Goal: Task Accomplishment & Management: Manage account settings

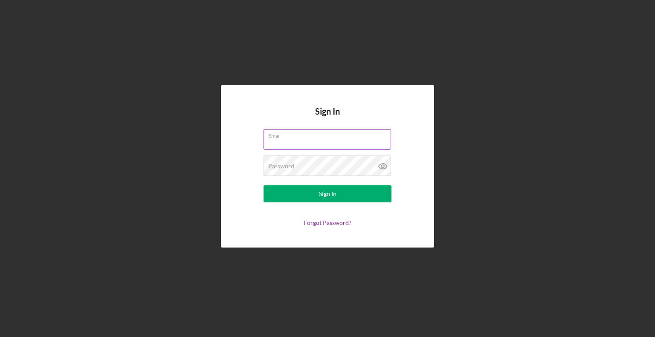
click at [297, 144] on input "Email" at bounding box center [326, 139] width 127 height 20
type input "[EMAIL_ADDRESS][DOMAIN_NAME]"
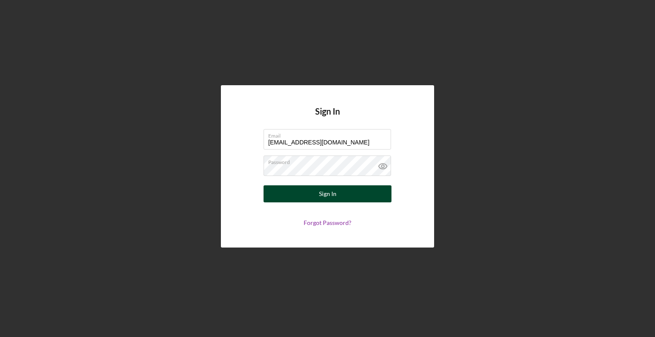
click at [320, 194] on div "Sign In" at bounding box center [327, 193] width 17 height 17
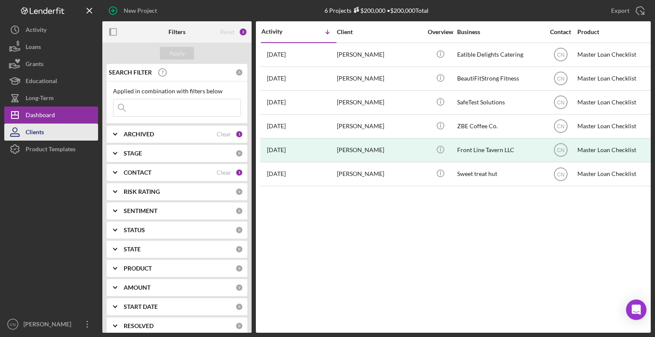
click at [47, 134] on button "Clients" at bounding box center [51, 132] width 94 height 17
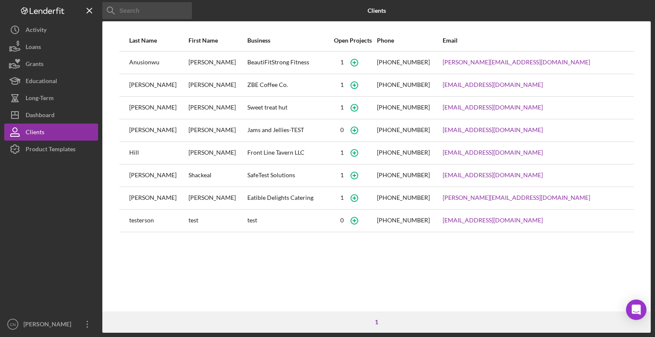
click at [143, 176] on div "[PERSON_NAME]" at bounding box center [158, 175] width 58 height 21
click at [48, 115] on div "Dashboard" at bounding box center [40, 116] width 29 height 19
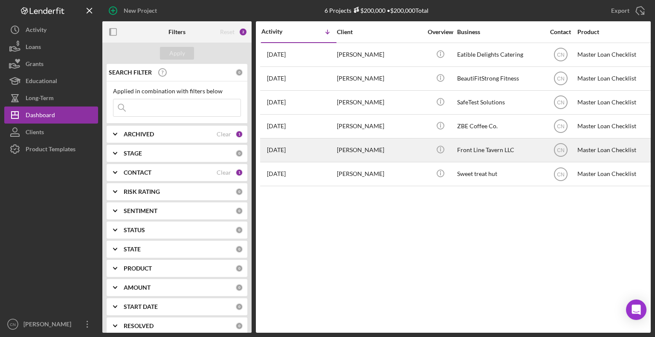
click at [358, 150] on div "[PERSON_NAME]" at bounding box center [379, 150] width 85 height 23
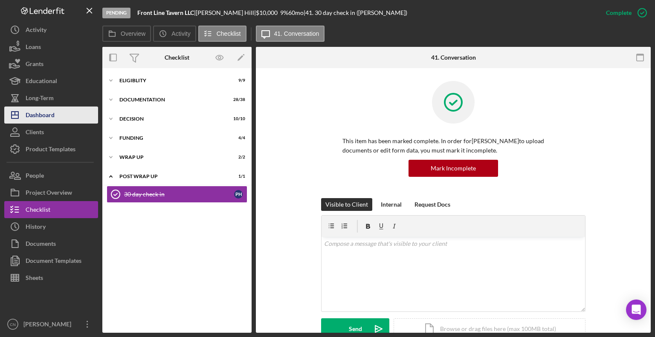
click at [53, 116] on div "Dashboard" at bounding box center [40, 116] width 29 height 19
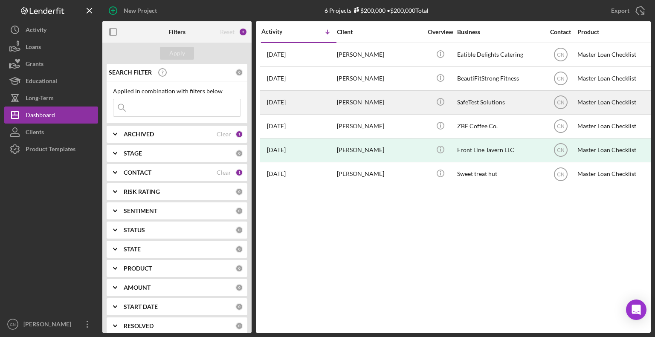
click at [365, 102] on div "[PERSON_NAME]" at bounding box center [379, 102] width 85 height 23
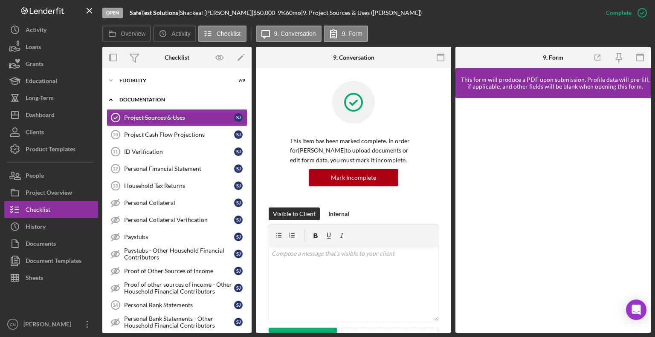
click at [112, 98] on icon "Icon/Expander" at bounding box center [110, 99] width 17 height 17
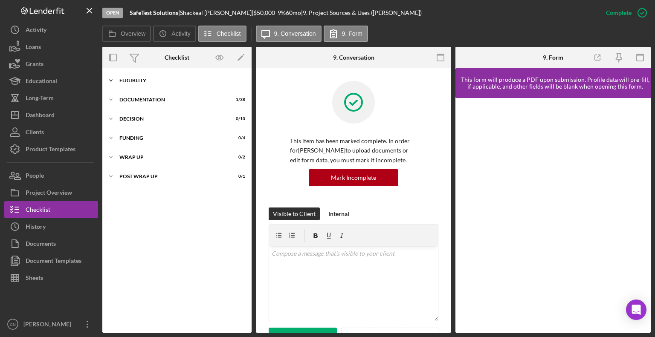
click at [132, 81] on div "Eligiblity" at bounding box center [179, 80] width 121 height 5
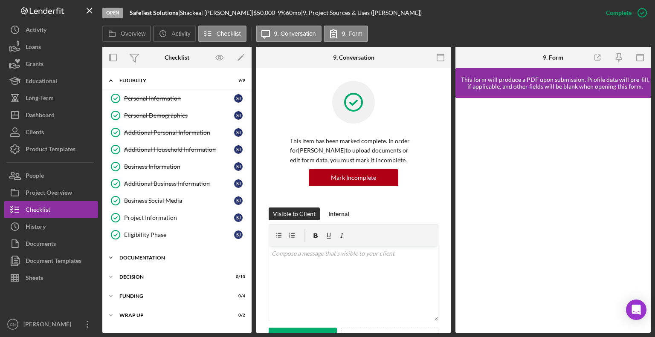
click at [109, 255] on icon "Icon/Expander" at bounding box center [110, 257] width 17 height 17
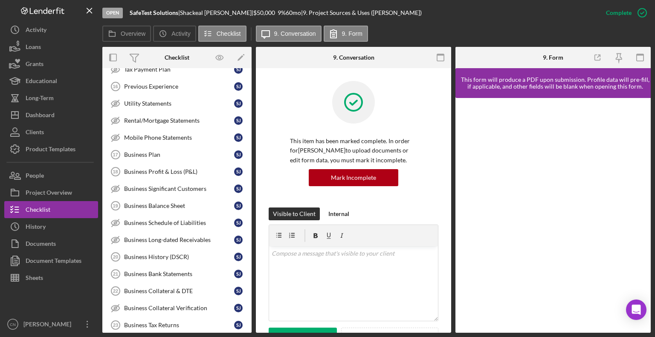
scroll to position [452, 0]
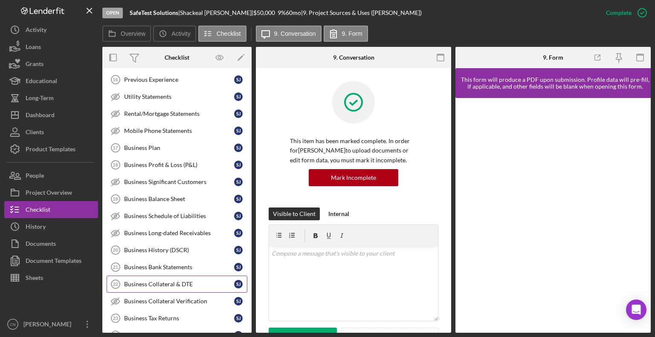
click at [165, 281] on div "Business Collateral & DTE" at bounding box center [179, 284] width 110 height 7
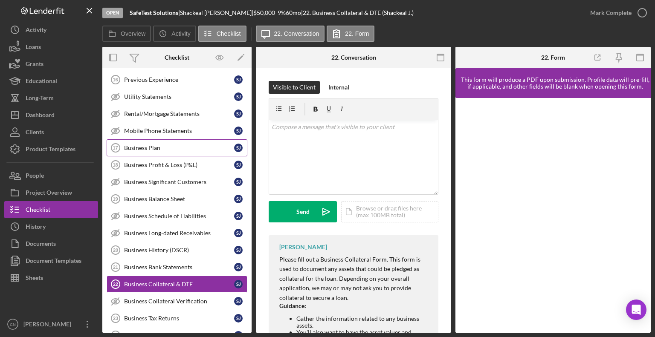
click at [147, 144] on div "Business Plan" at bounding box center [179, 147] width 110 height 7
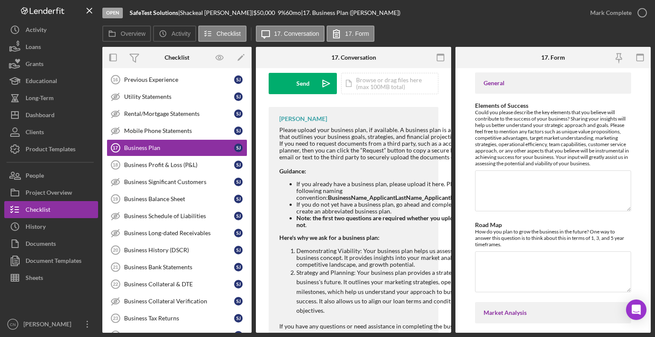
scroll to position [132, 0]
